Goal: Task Accomplishment & Management: Use online tool/utility

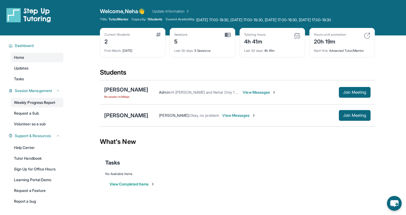
click at [37, 103] on link "Weekly Progress Report" at bounding box center [37, 103] width 53 height 10
click at [299, 71] on div "Students" at bounding box center [237, 74] width 275 height 12
click at [343, 115] on span "Join Meeting" at bounding box center [354, 115] width 23 height 3
click at [38, 71] on link "Updates" at bounding box center [37, 68] width 53 height 10
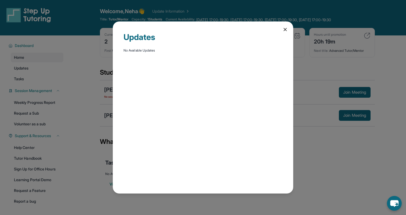
click at [283, 28] on icon at bounding box center [285, 29] width 5 height 5
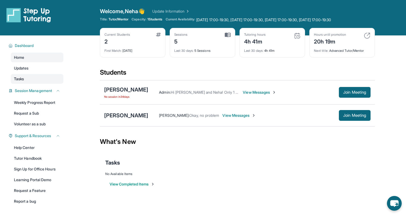
click at [20, 80] on span "Tasks" at bounding box center [19, 78] width 10 height 5
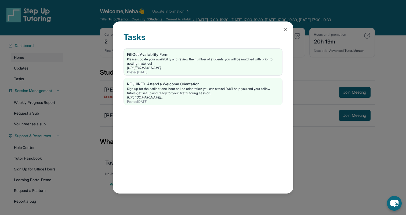
click at [283, 32] on div "Tasks Fill Out Availability Form Please update your availability and review the…" at bounding box center [203, 107] width 180 height 172
click at [286, 29] on icon at bounding box center [285, 29] width 3 height 3
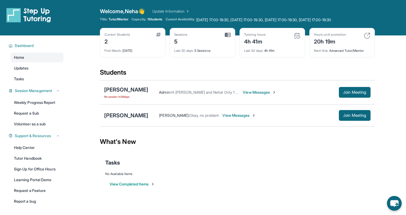
click at [236, 180] on div "View Completed Items" at bounding box center [237, 184] width 264 height 16
click at [33, 172] on link "Sign Up for Office Hours" at bounding box center [37, 169] width 53 height 10
